Goal: Information Seeking & Learning: Learn about a topic

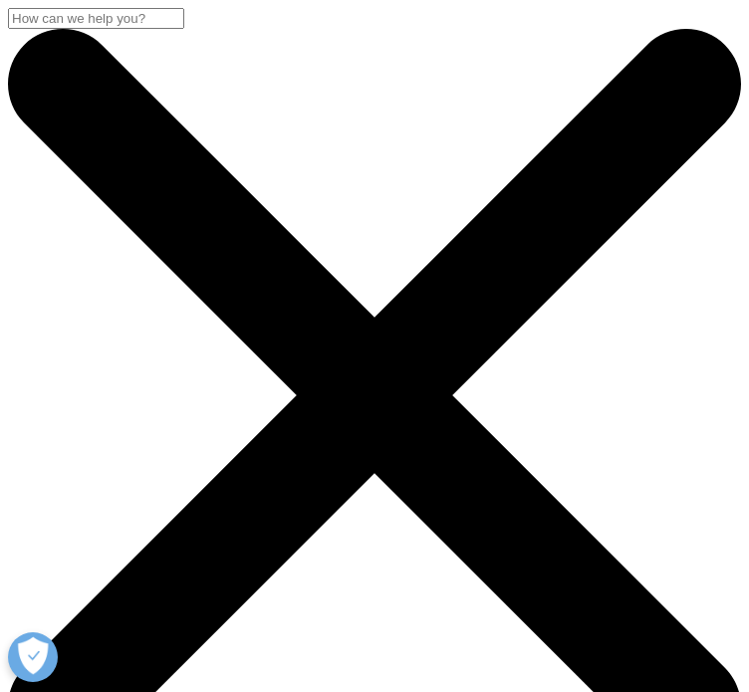
scroll to position [498, 0]
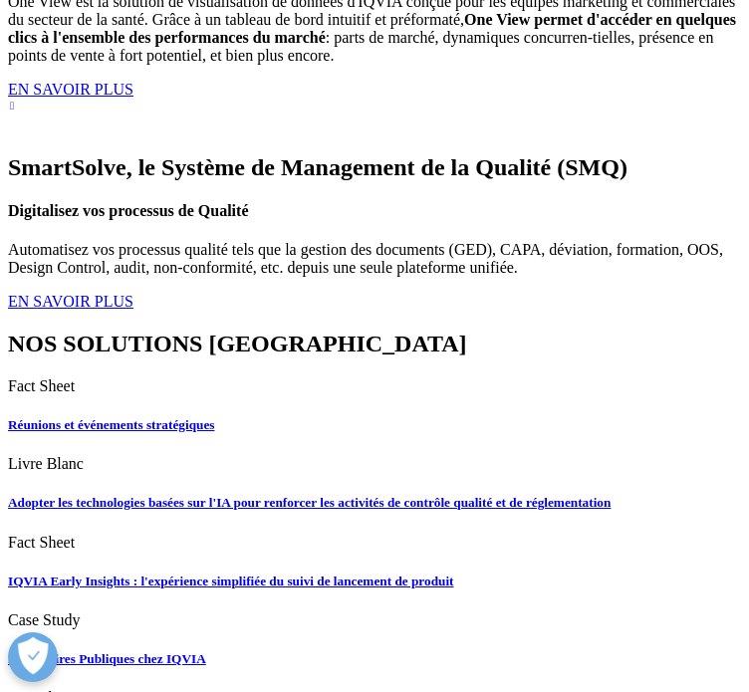
scroll to position [4679, 0]
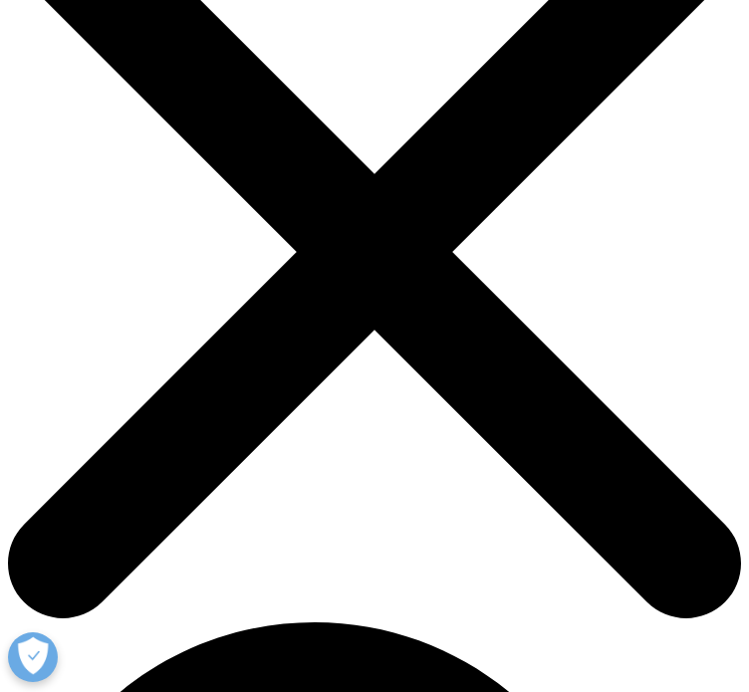
scroll to position [299, 0]
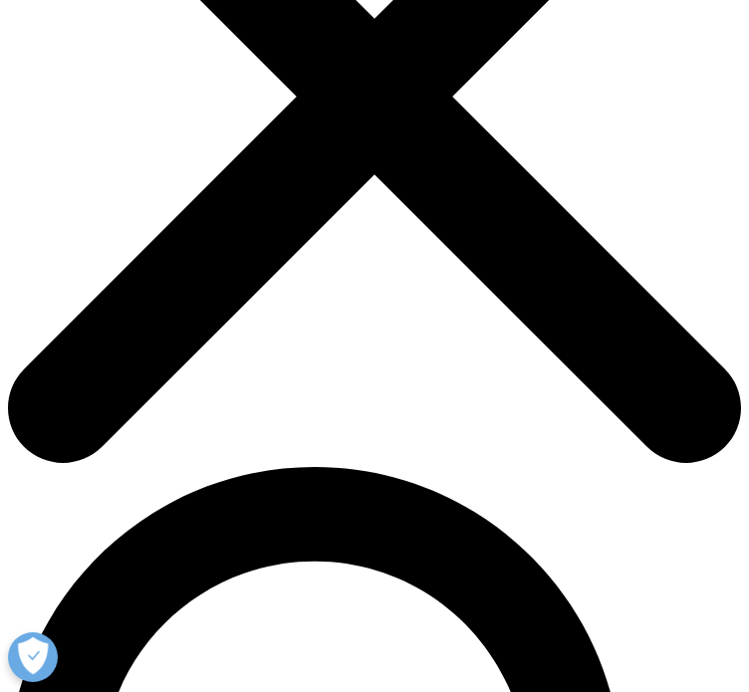
drag, startPoint x: 375, startPoint y: 392, endPoint x: 346, endPoint y: 383, distance: 30.2
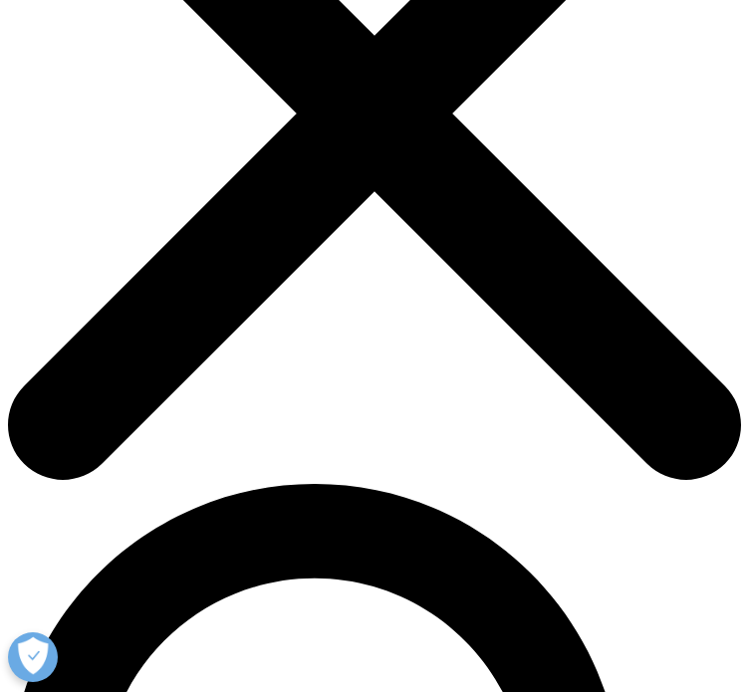
scroll to position [498, 0]
